Goal: Book appointment/travel/reservation

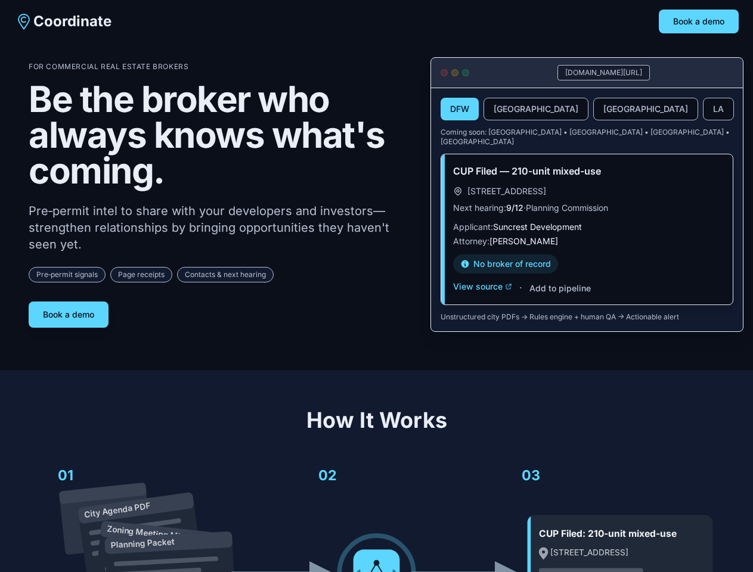
click at [376, 286] on div "For Commercial Real Estate Brokers Be the broker who always knows what's coming…" at bounding box center [220, 195] width 383 height 266
click at [699, 21] on button "Book a demo" at bounding box center [699, 22] width 80 height 24
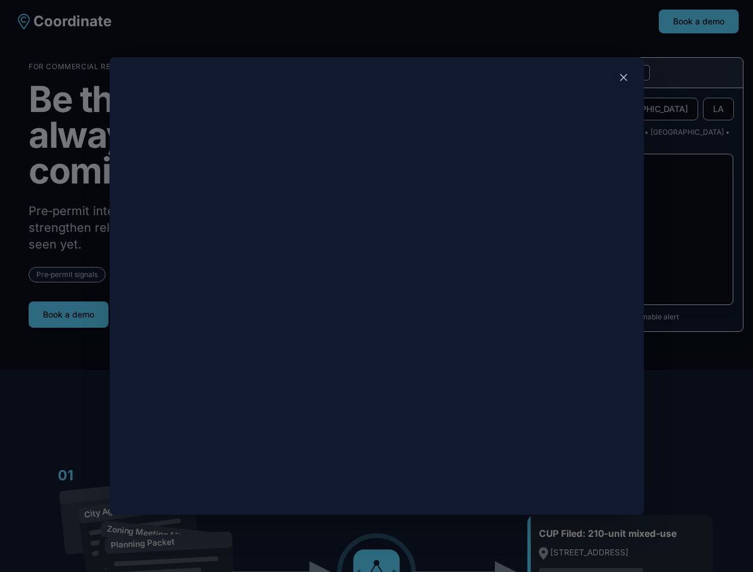
click at [69, 310] on div at bounding box center [376, 286] width 753 height 572
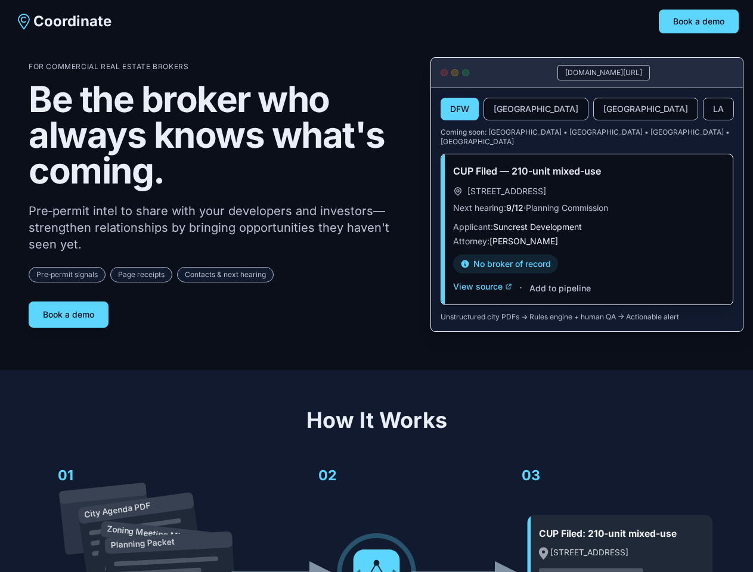
click at [460, 110] on button "DFW" at bounding box center [460, 109] width 38 height 23
click at [507, 110] on button "[GEOGRAPHIC_DATA]" at bounding box center [536, 109] width 105 height 23
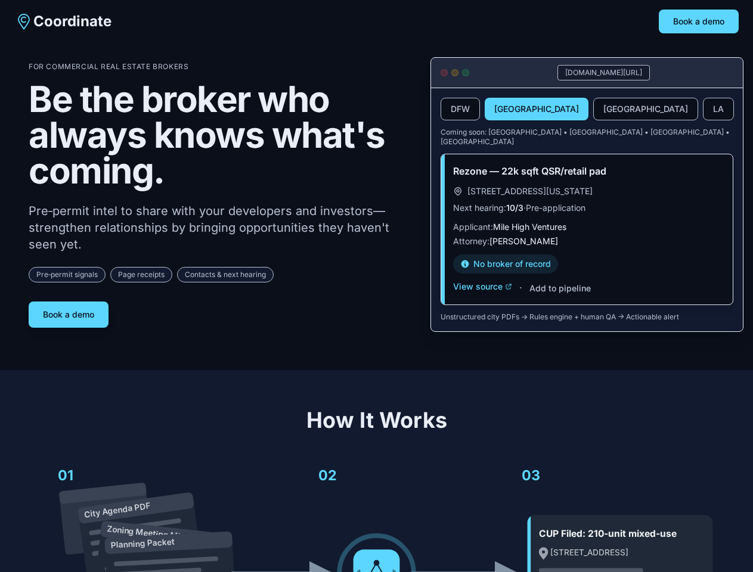
click at [593, 110] on button "[GEOGRAPHIC_DATA]" at bounding box center [645, 109] width 105 height 23
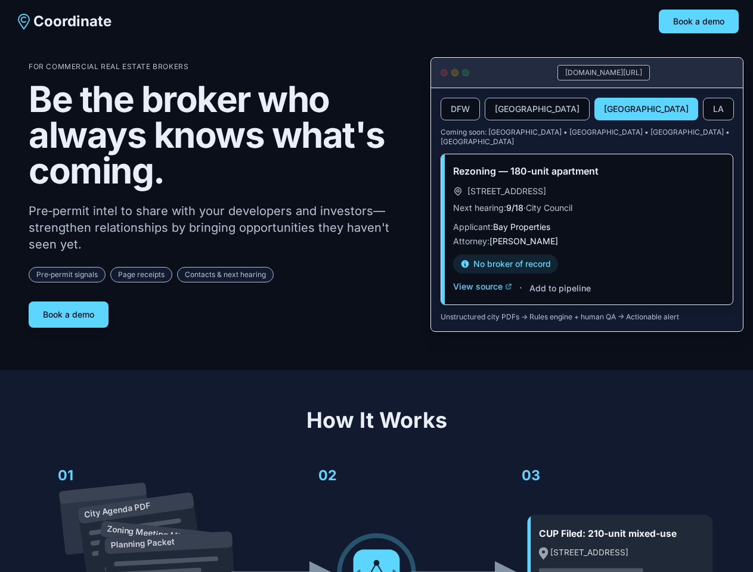
click at [703, 110] on button "LA" at bounding box center [718, 109] width 31 height 23
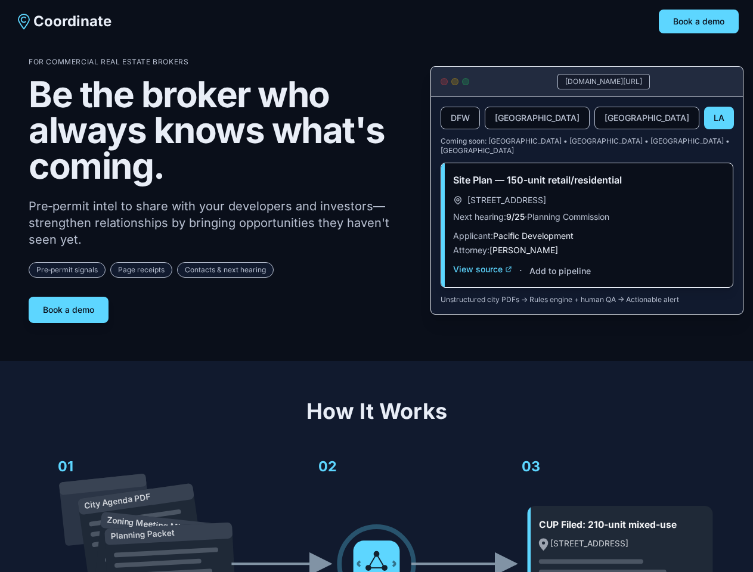
click at [482, 278] on div "Site Plan — 150-unit retail/residential [STREET_ADDRESS] Next hearing: 9/25 · P…" at bounding box center [587, 225] width 292 height 124
click at [559, 280] on div "Site Plan — 150-unit retail/residential [STREET_ADDRESS] Next hearing: 9/25 · P…" at bounding box center [587, 225] width 292 height 124
